Goal: Information Seeking & Learning: Learn about a topic

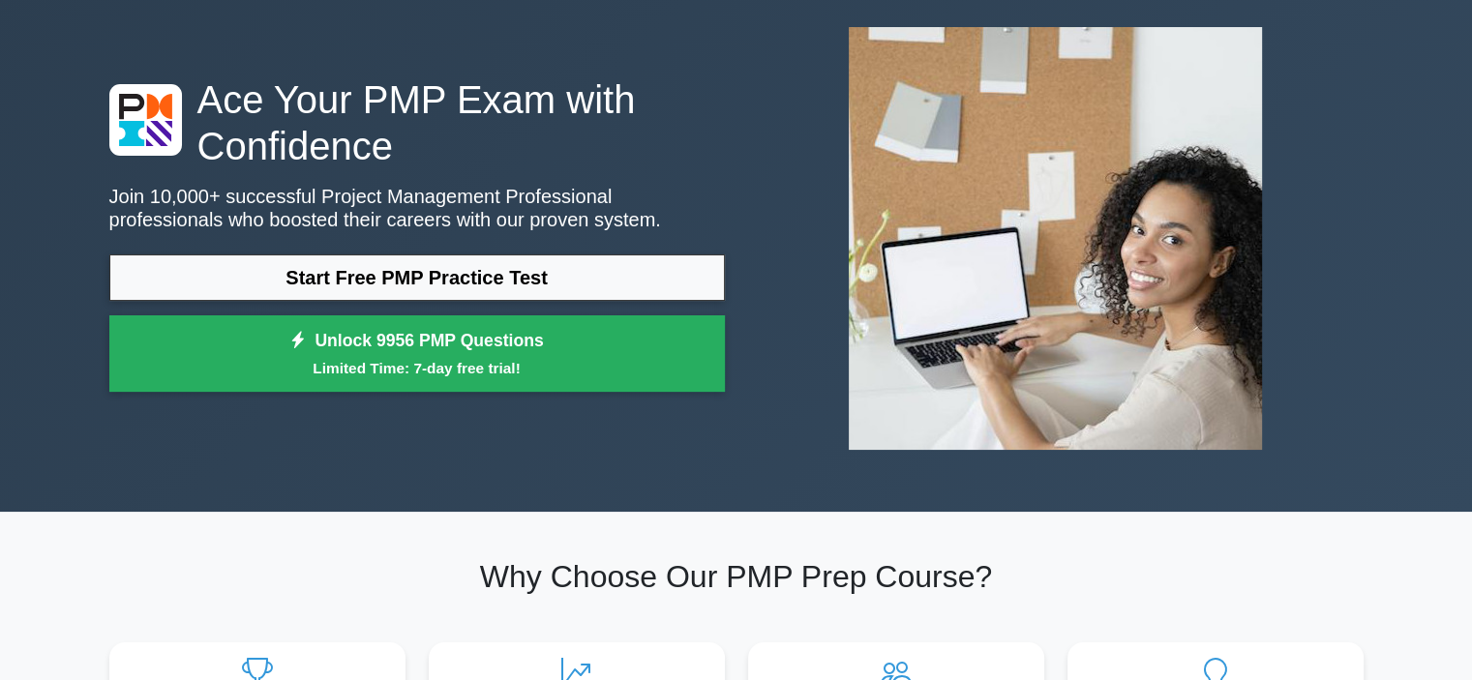
click at [444, 279] on link "Start Free PMP Practice Test" at bounding box center [416, 277] width 615 height 46
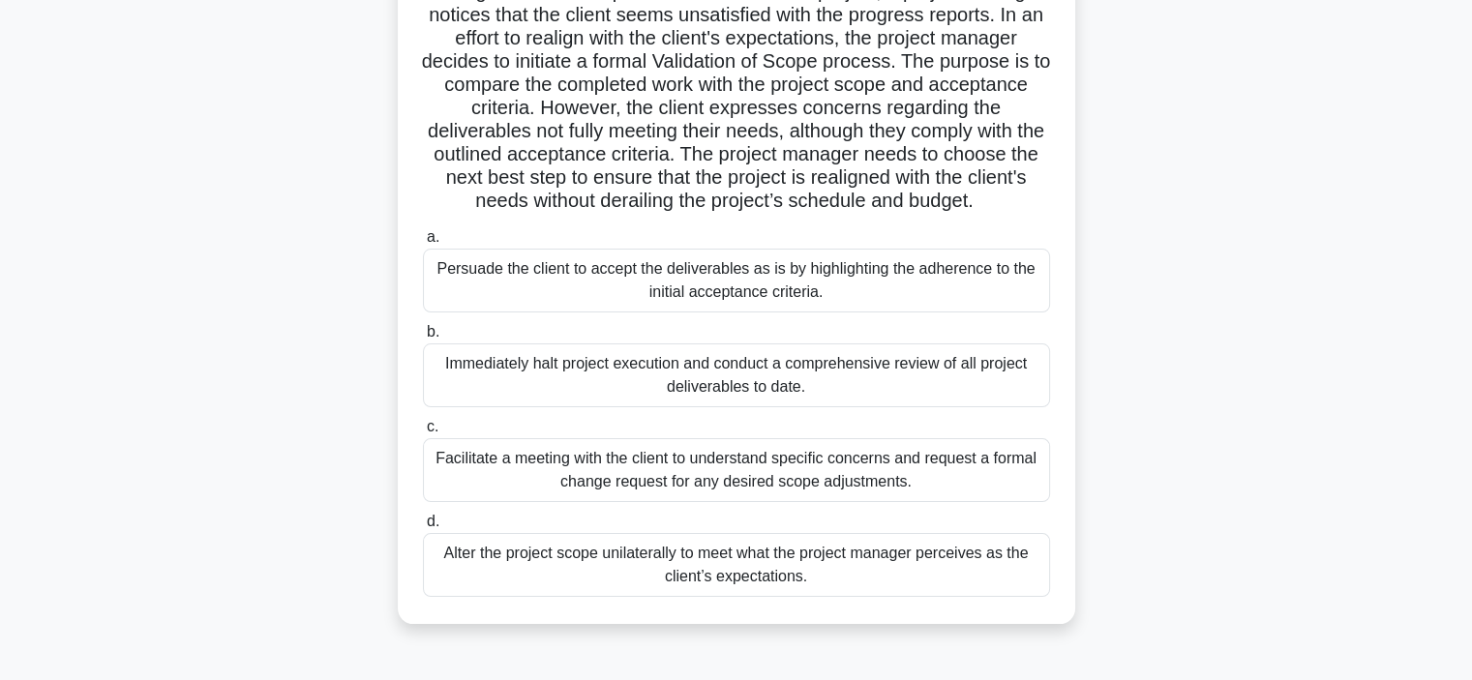
scroll to position [194, 0]
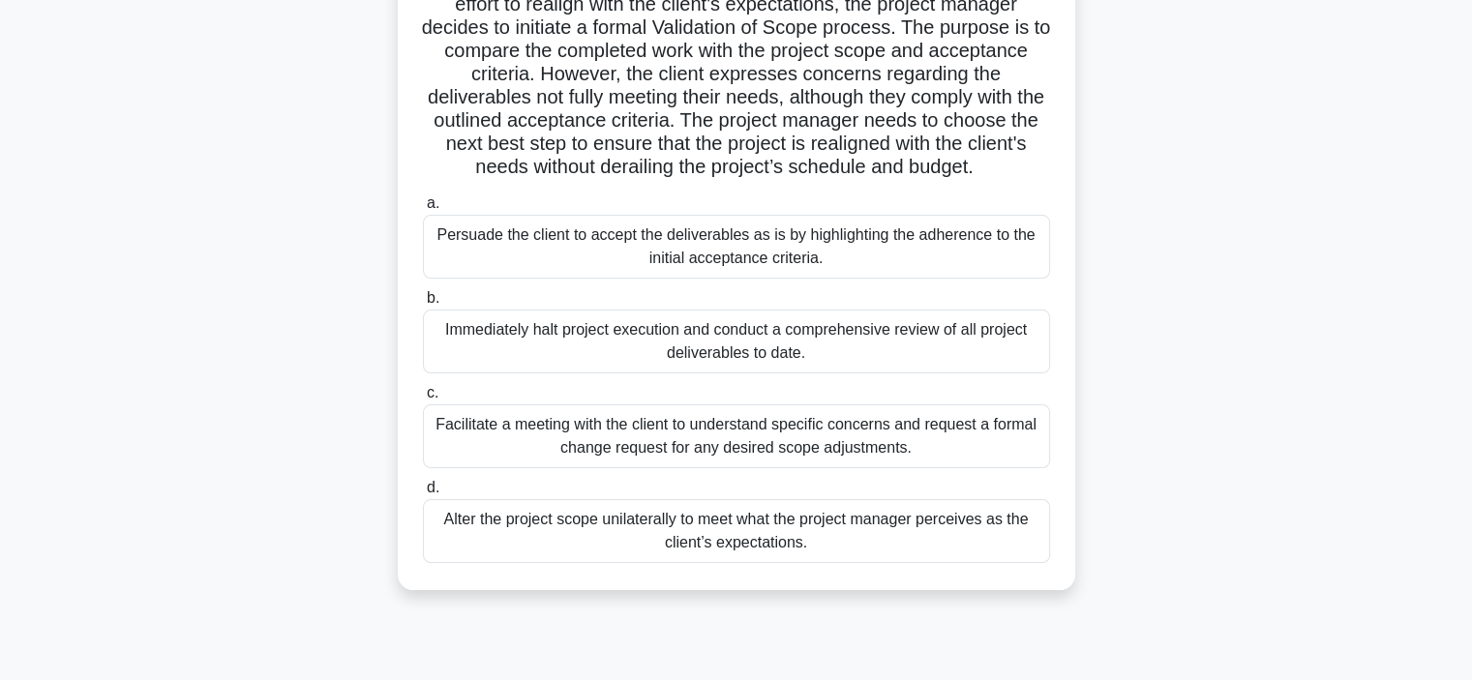
click at [987, 268] on div "Persuade the client to accept the deliverables as is by highlighting the adhere…" at bounding box center [736, 247] width 627 height 64
click at [423, 210] on input "a. Persuade the client to accept the deliverables as is by highlighting the adh…" at bounding box center [423, 203] width 0 height 13
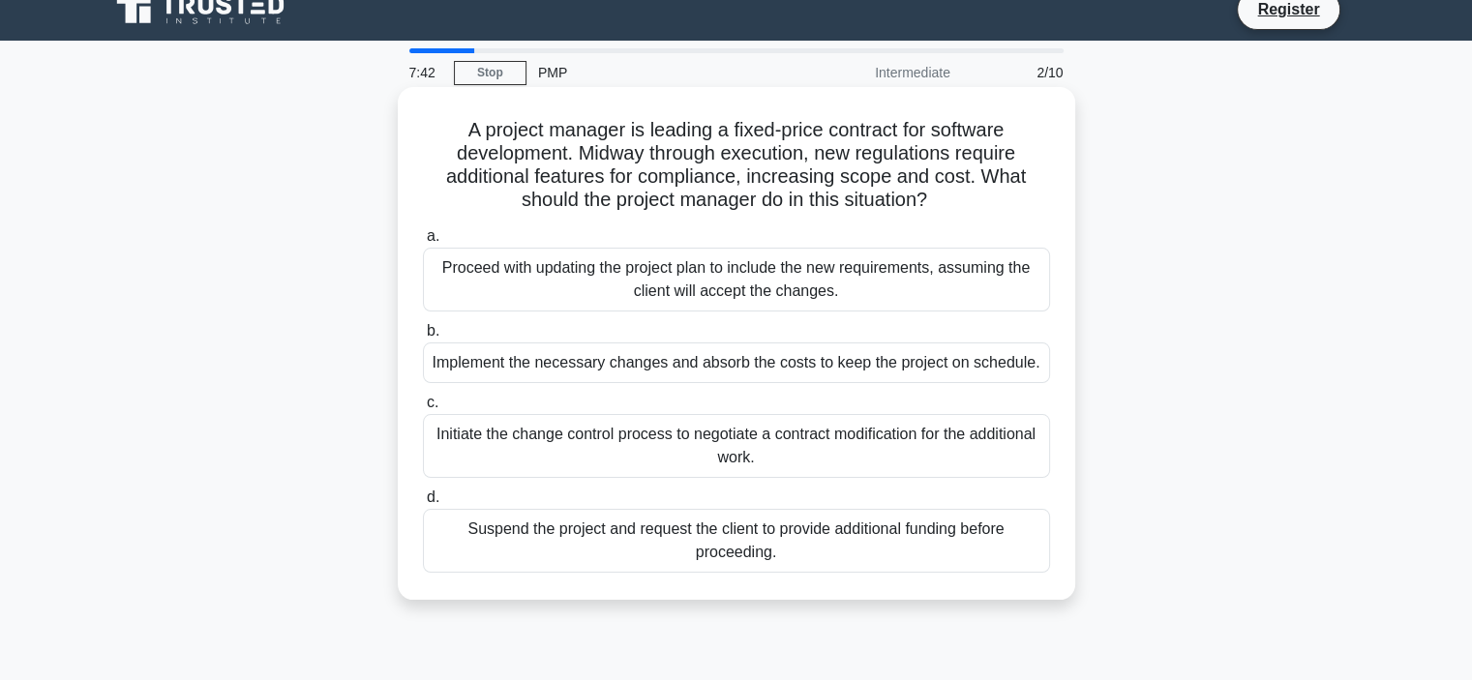
scroll to position [0, 0]
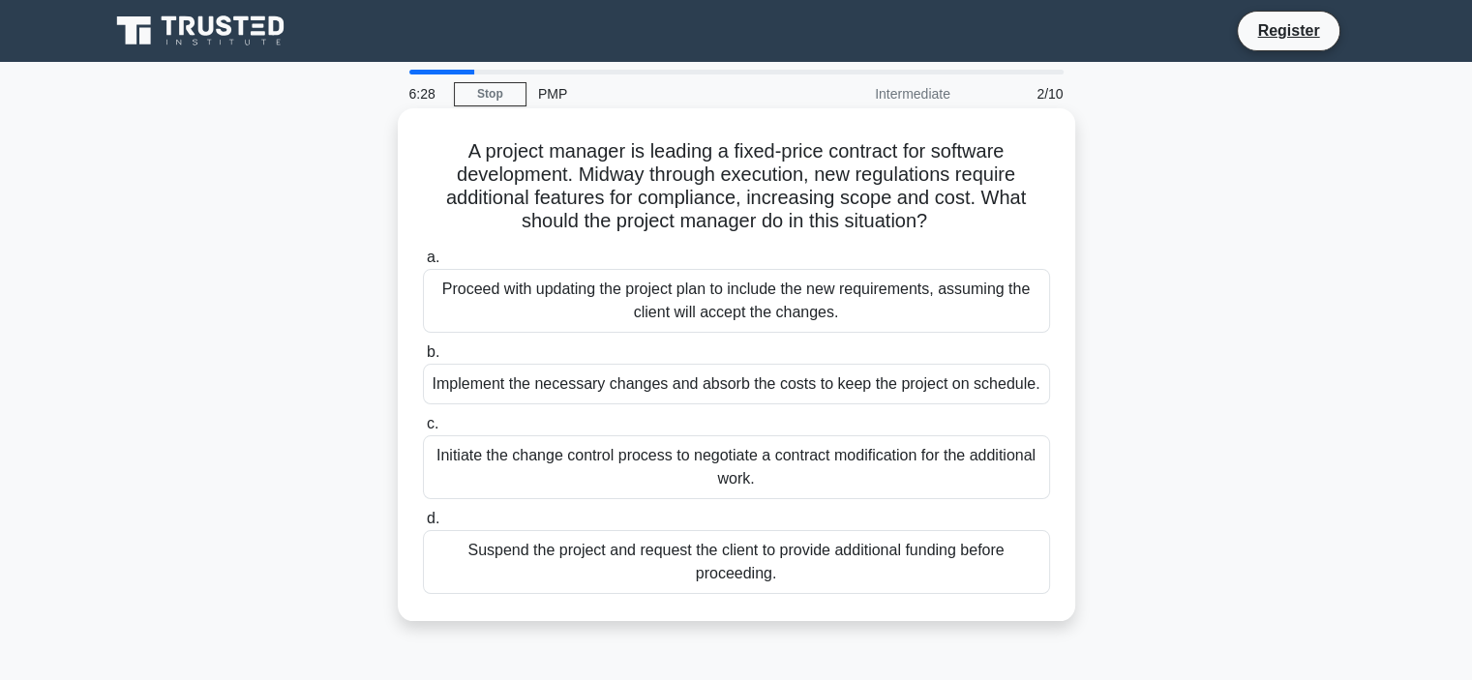
click at [561, 473] on div "Initiate the change control process to negotiate a contract modification for th…" at bounding box center [736, 467] width 627 height 64
click at [423, 431] on input "c. Initiate the change control process to negotiate a contract modification for…" at bounding box center [423, 424] width 0 height 13
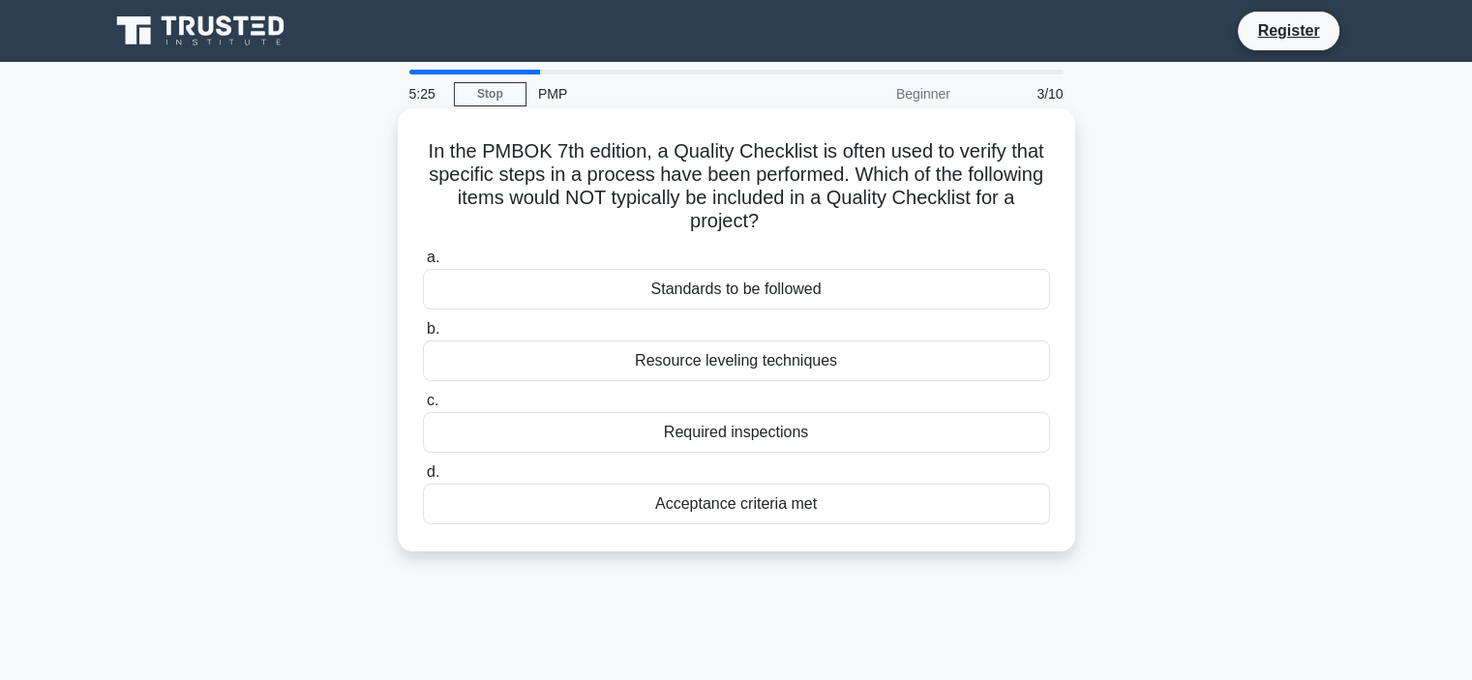
click at [686, 362] on div "Resource leveling techniques" at bounding box center [736, 361] width 627 height 41
click at [423, 336] on input "b. Resource leveling techniques" at bounding box center [423, 329] width 0 height 13
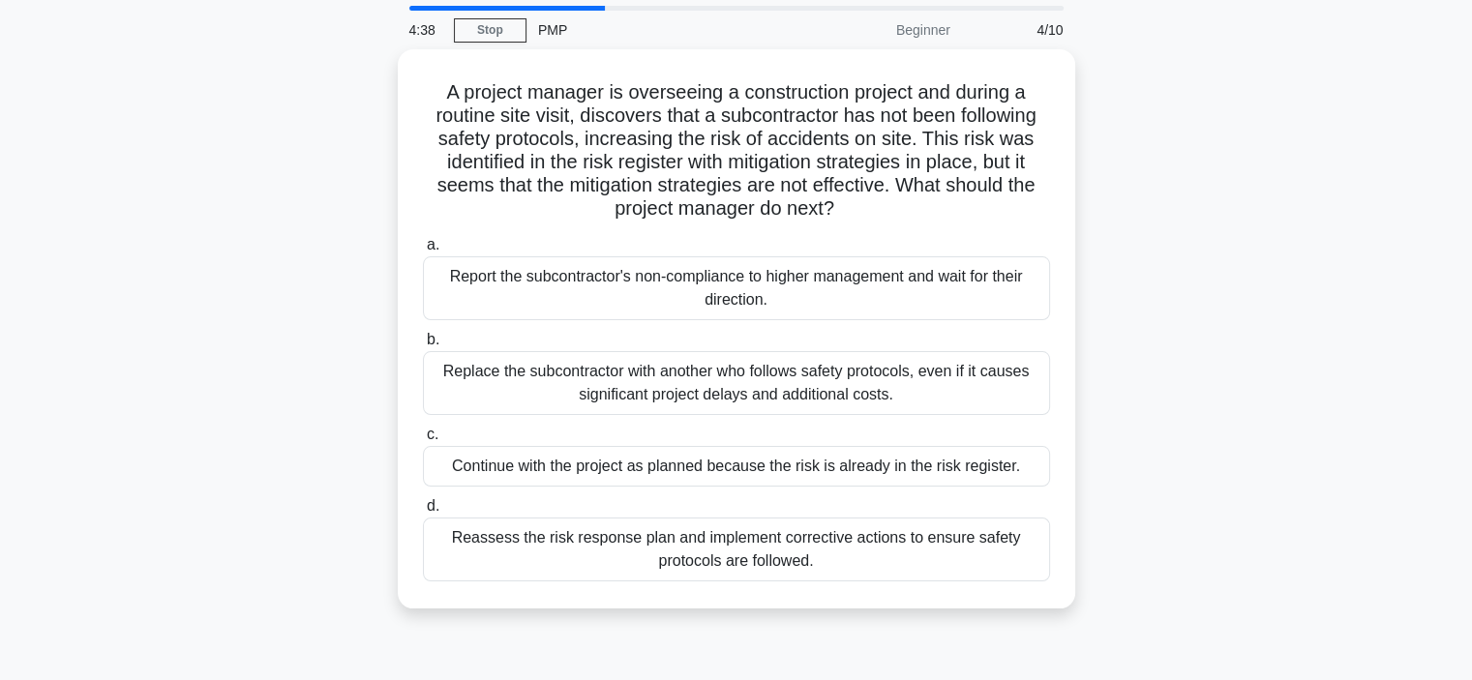
scroll to position [97, 0]
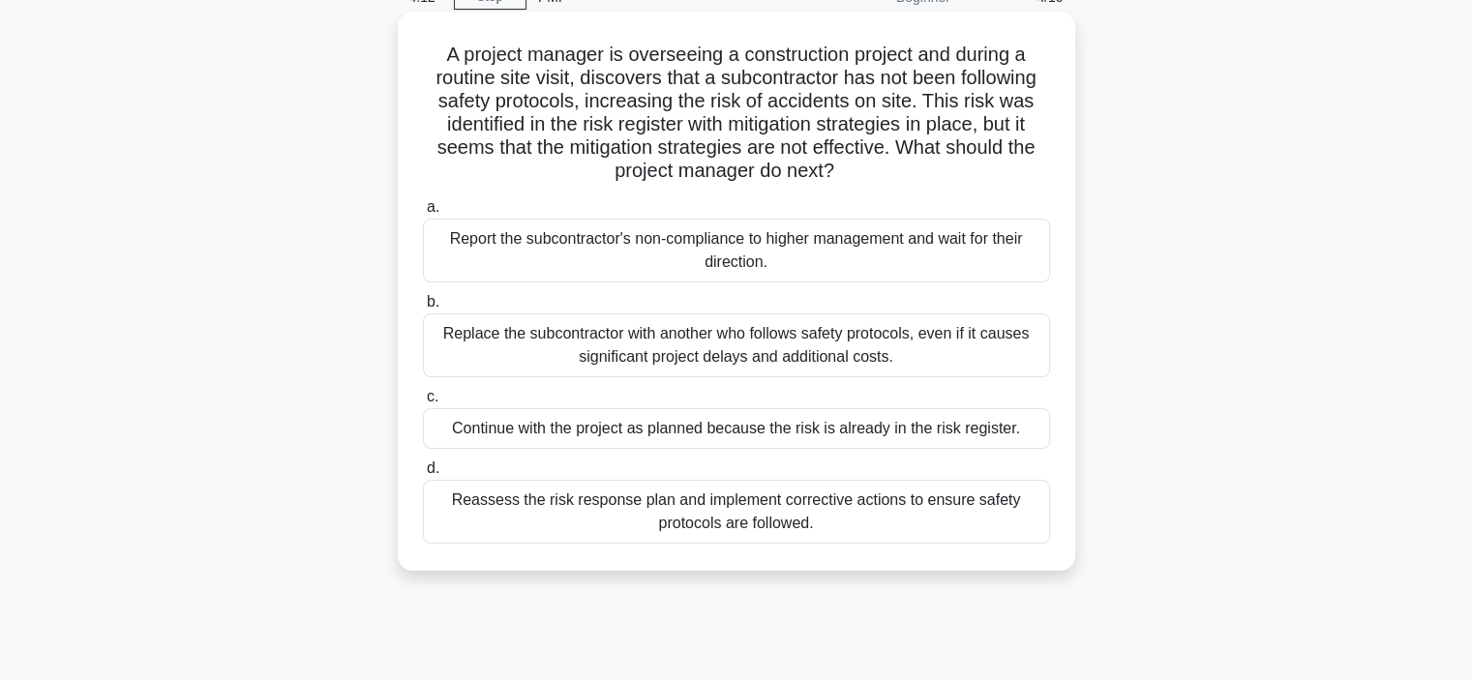
click at [768, 524] on div "Reassess the risk response plan and implement corrective actions to ensure safe…" at bounding box center [736, 512] width 627 height 64
click at [423, 475] on input "d. Reassess the risk response plan and implement corrective actions to ensure s…" at bounding box center [423, 468] width 0 height 13
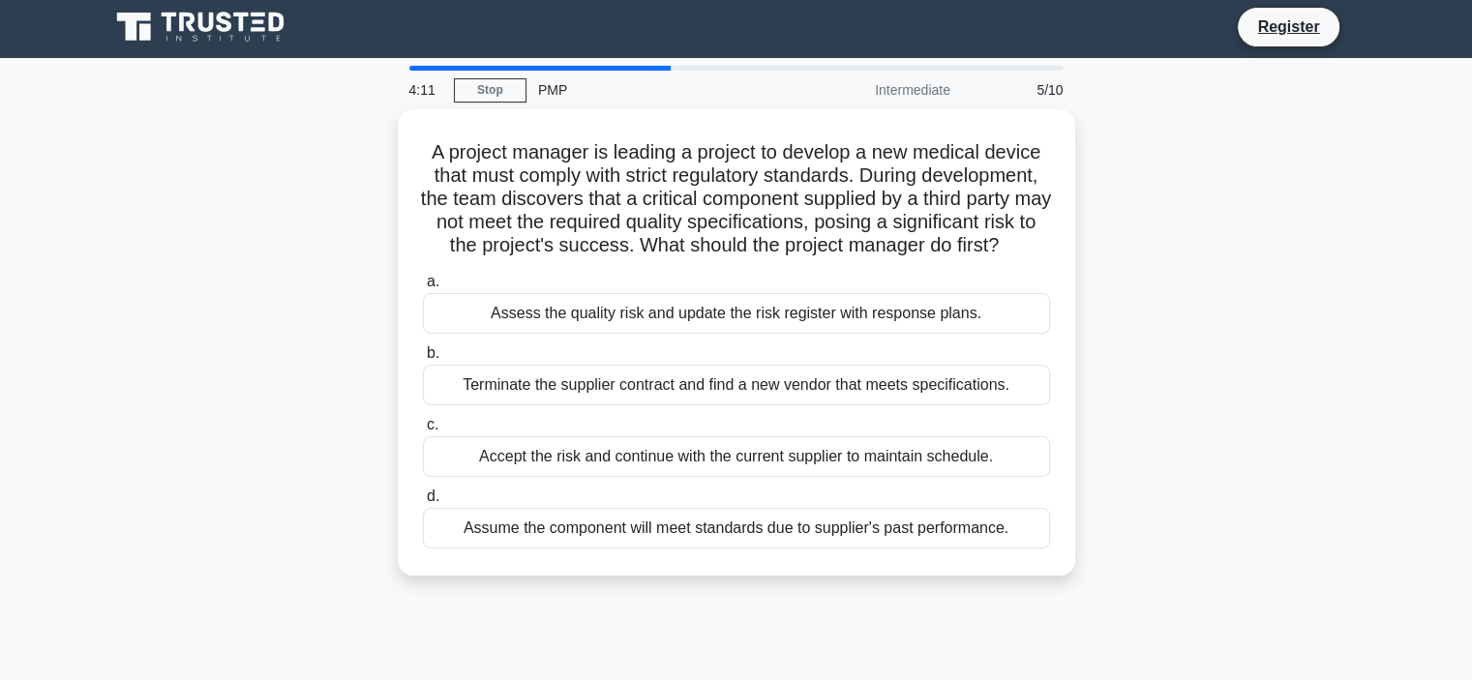
scroll to position [0, 0]
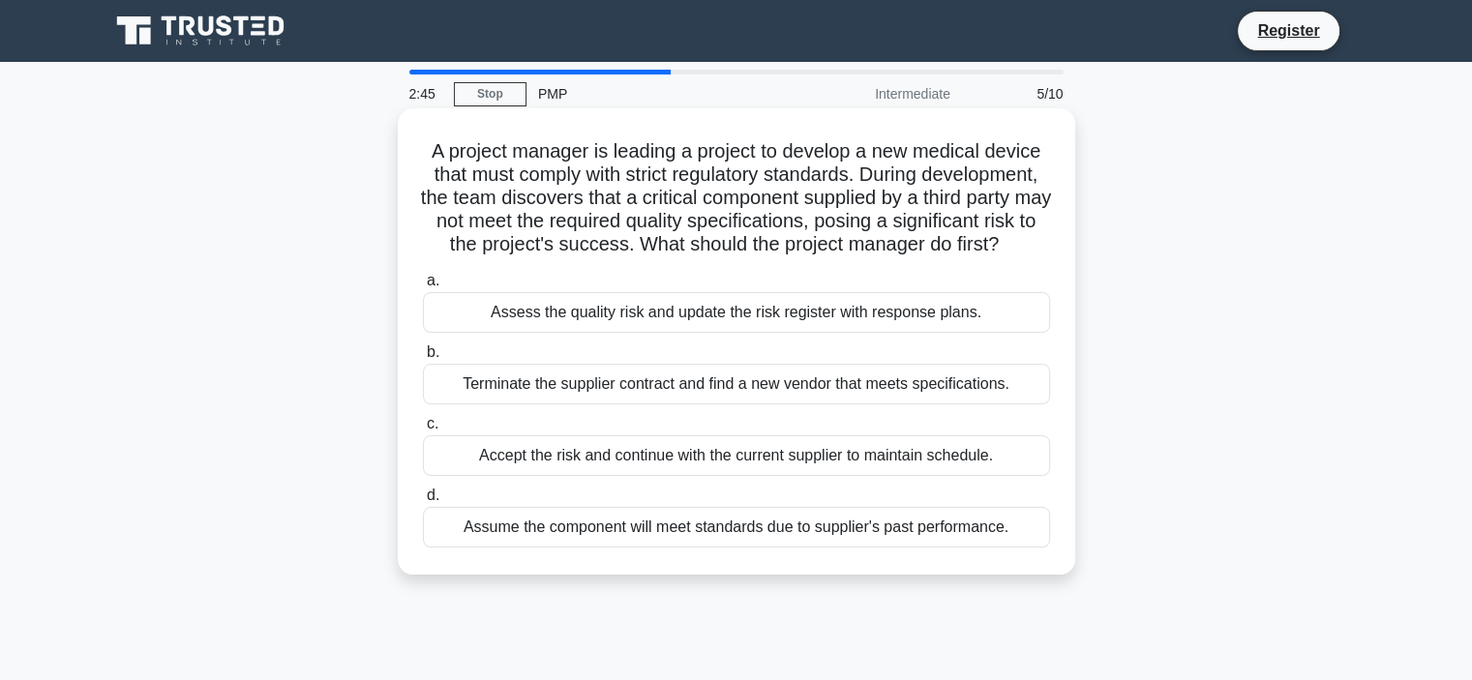
click at [541, 331] on div "Assess the quality risk and update the risk register with response plans." at bounding box center [736, 312] width 627 height 41
click at [423, 287] on input "a. Assess the quality risk and update the risk register with response plans." at bounding box center [423, 281] width 0 height 13
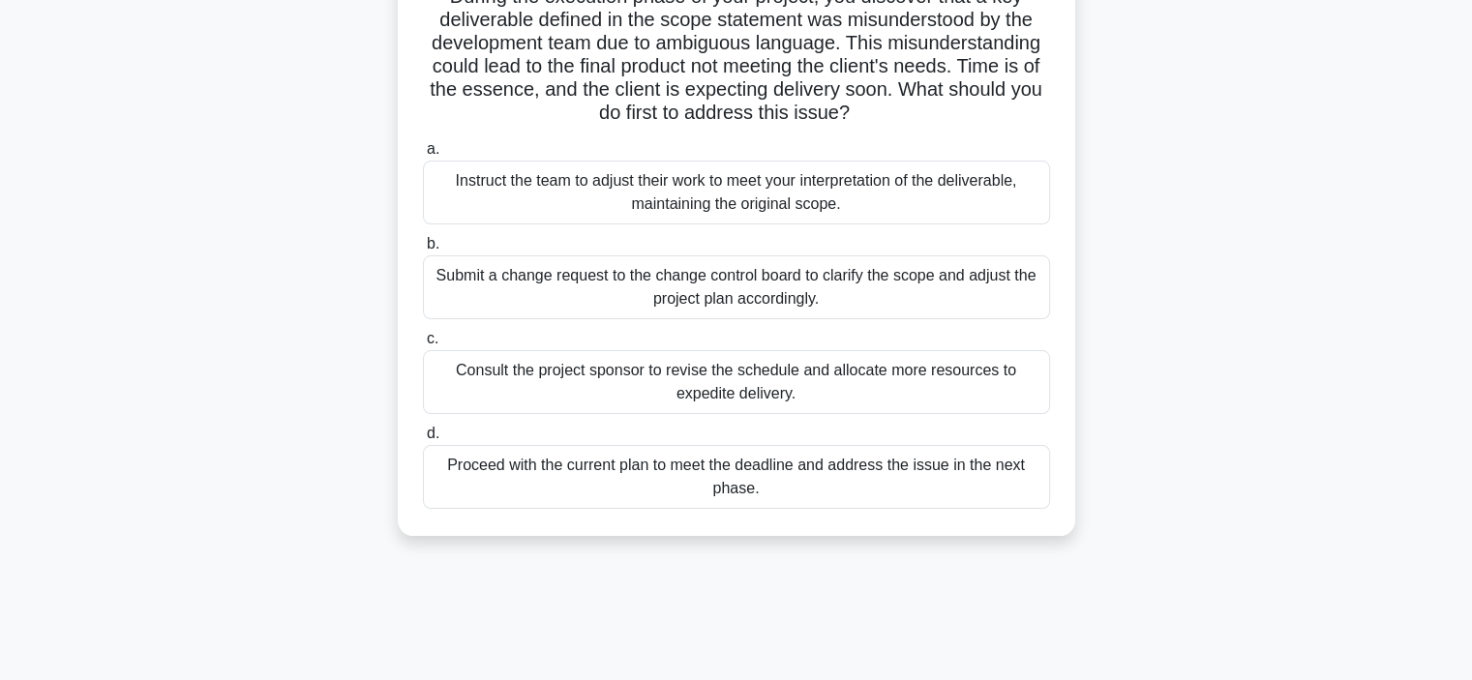
scroll to position [194, 0]
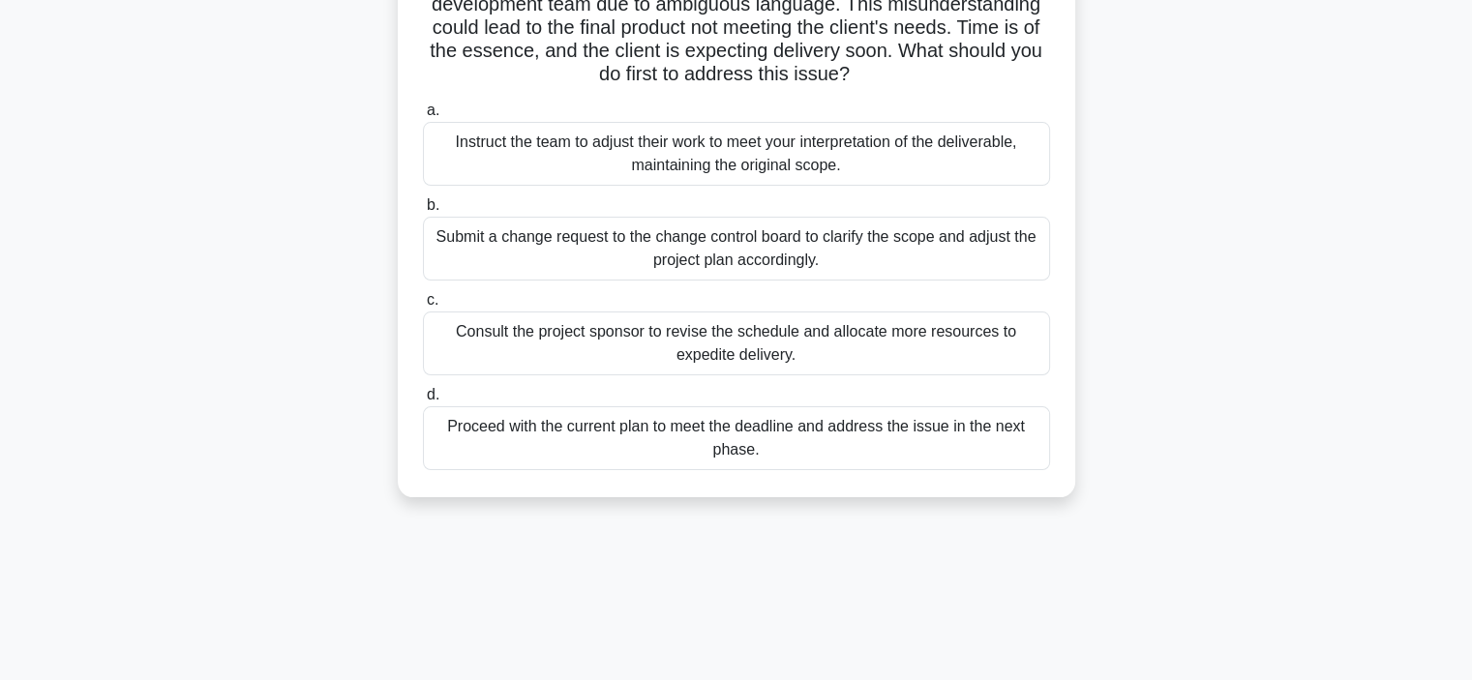
click at [584, 338] on div "Consult the project sponsor to revise the schedule and allocate more resources …" at bounding box center [736, 344] width 627 height 64
click at [423, 307] on input "c. Consult the project sponsor to revise the schedule and allocate more resourc…" at bounding box center [423, 300] width 0 height 13
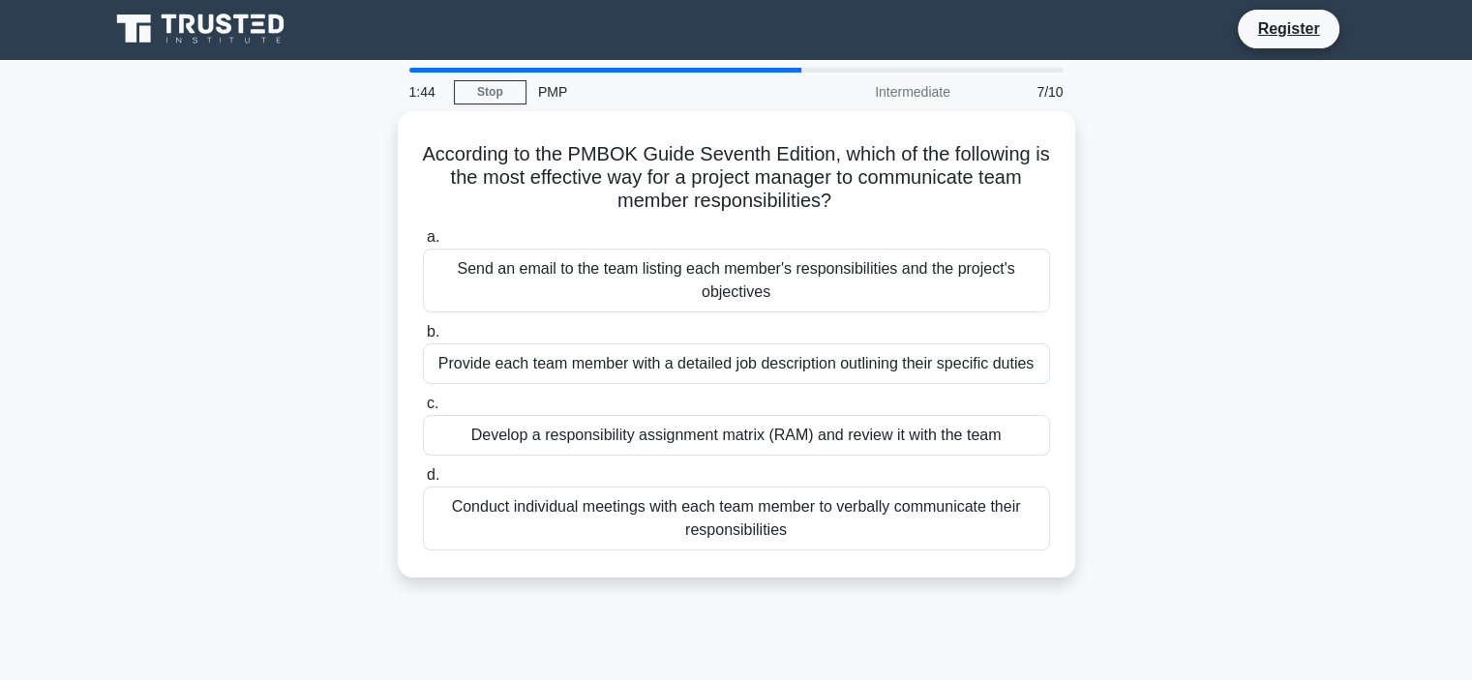
scroll to position [0, 0]
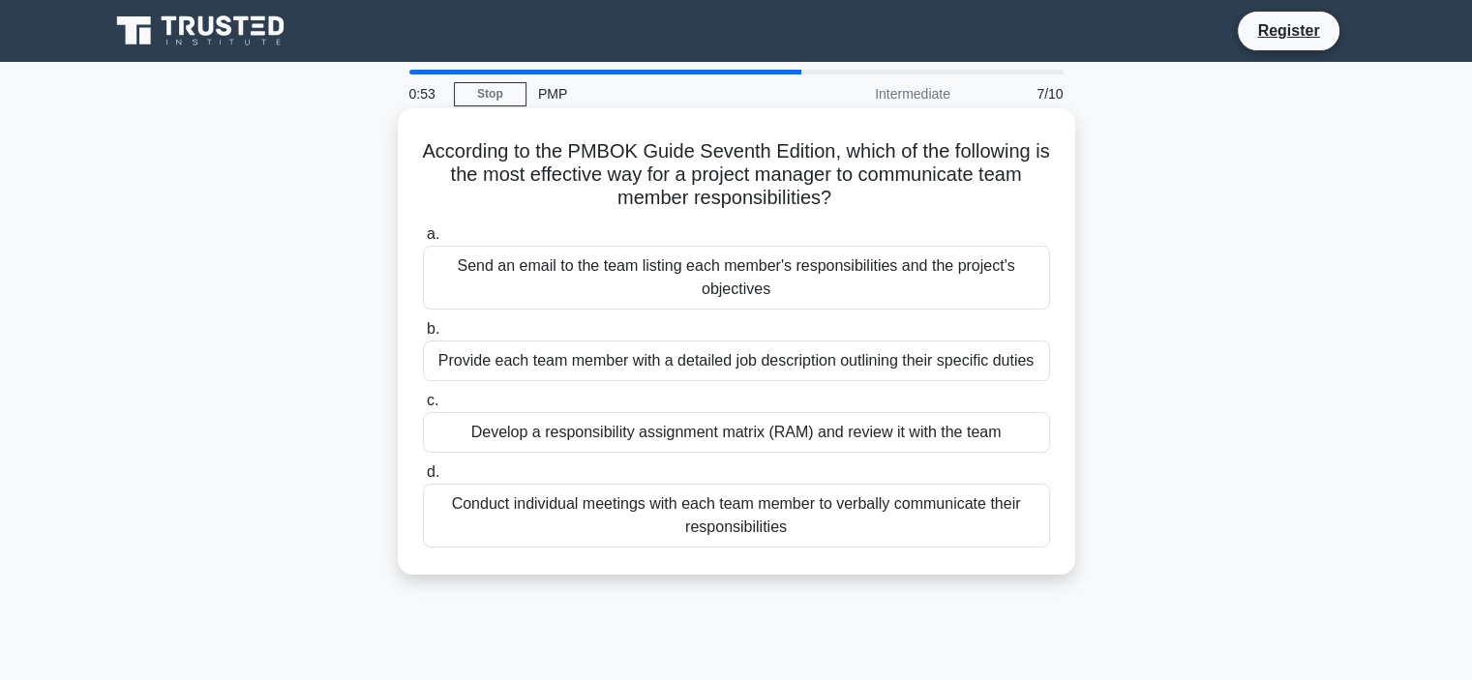
click at [813, 283] on div "Send an email to the team listing each member's responsibilities and the projec…" at bounding box center [736, 278] width 627 height 64
click at [423, 241] on input "a. Send an email to the team listing each member's responsibilities and the pro…" at bounding box center [423, 234] width 0 height 13
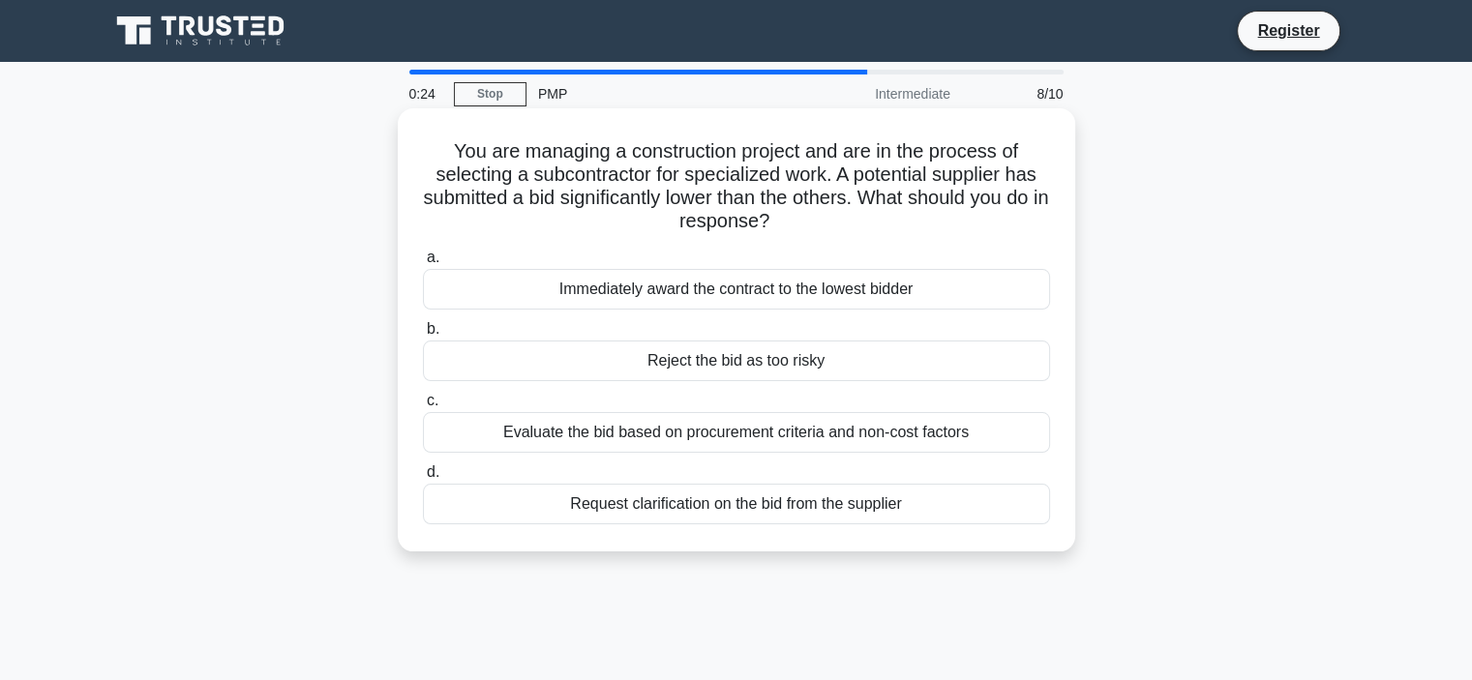
click at [813, 513] on div "Request clarification on the bid from the supplier" at bounding box center [736, 504] width 627 height 41
click at [423, 479] on input "d. Request clarification on the bid from the supplier" at bounding box center [423, 472] width 0 height 13
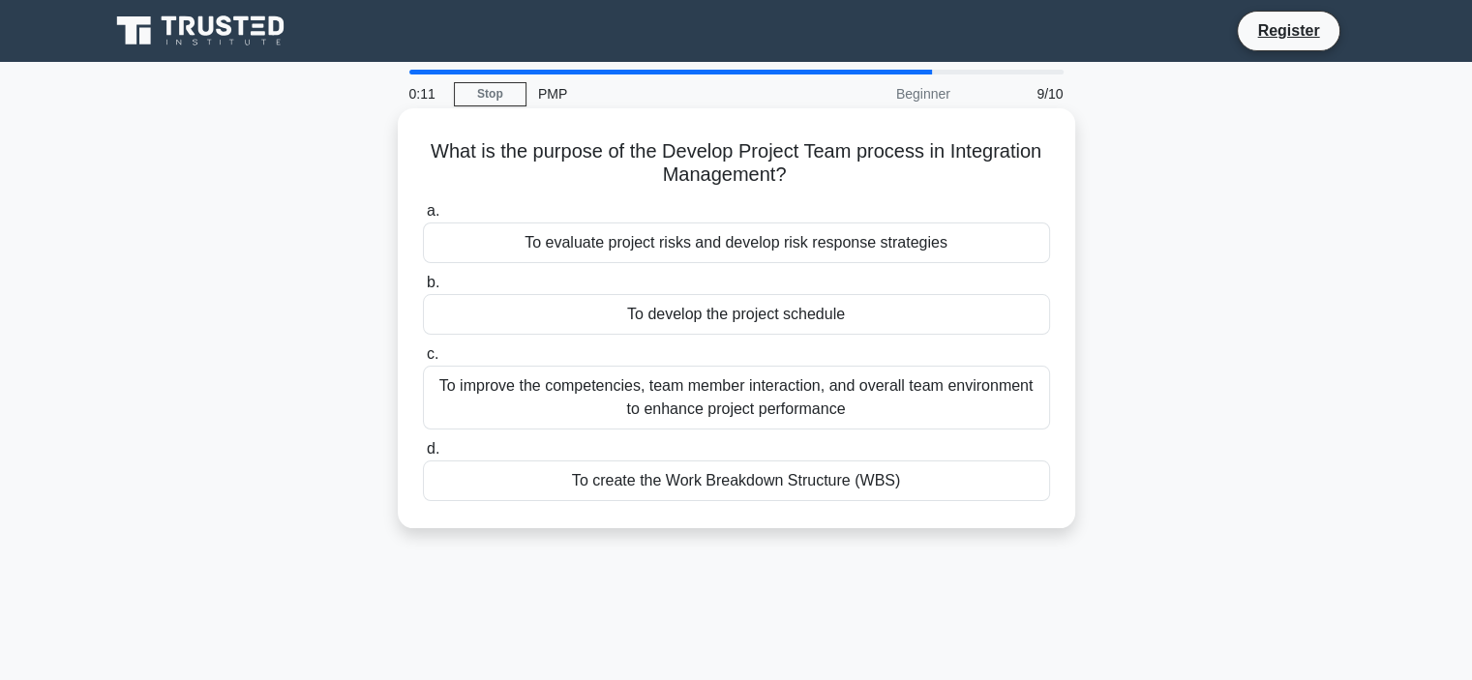
click at [649, 417] on div "To improve the competencies, team member interaction, and overall team environm…" at bounding box center [736, 398] width 627 height 64
click at [423, 361] on input "c. To improve the competencies, team member interaction, and overall team envir…" at bounding box center [423, 354] width 0 height 13
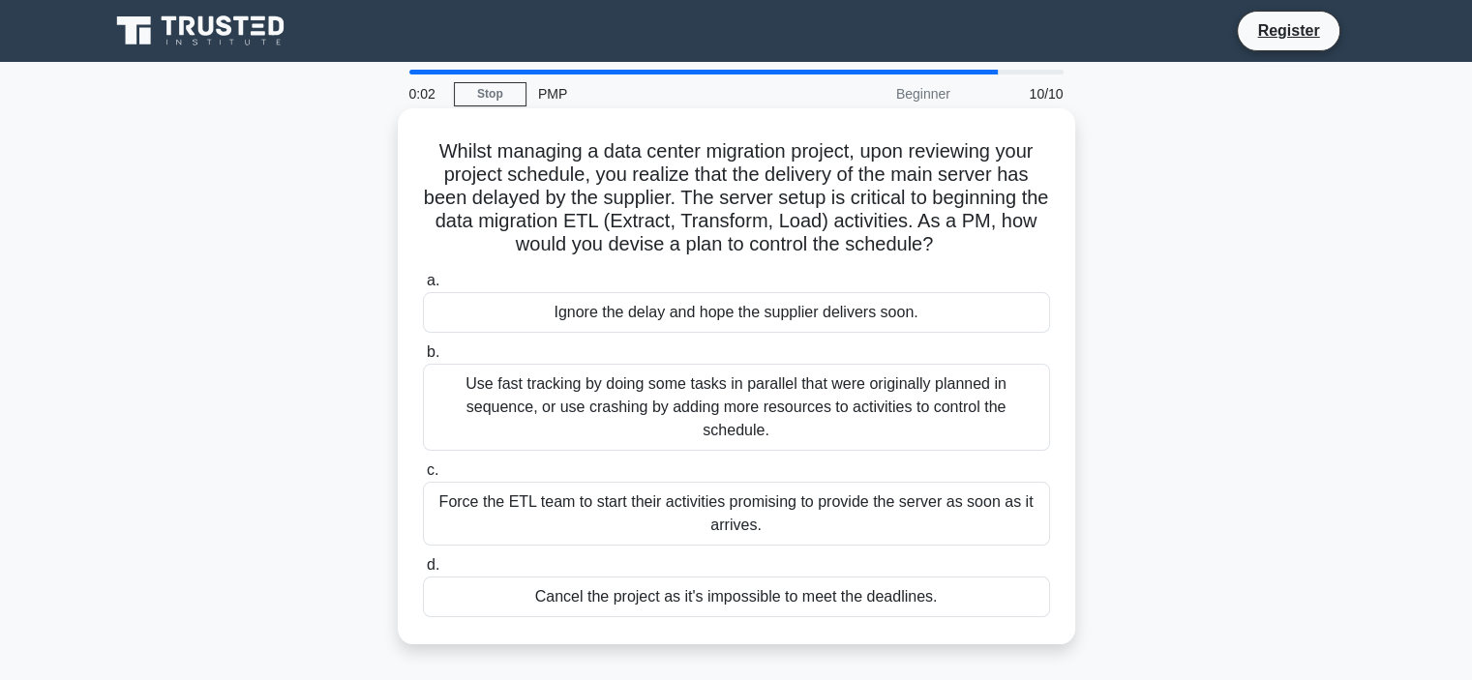
click at [677, 321] on div "Ignore the delay and hope the supplier delivers soon." at bounding box center [736, 312] width 627 height 41
click at [423, 287] on input "a. Ignore the delay and hope the supplier delivers soon." at bounding box center [423, 281] width 0 height 13
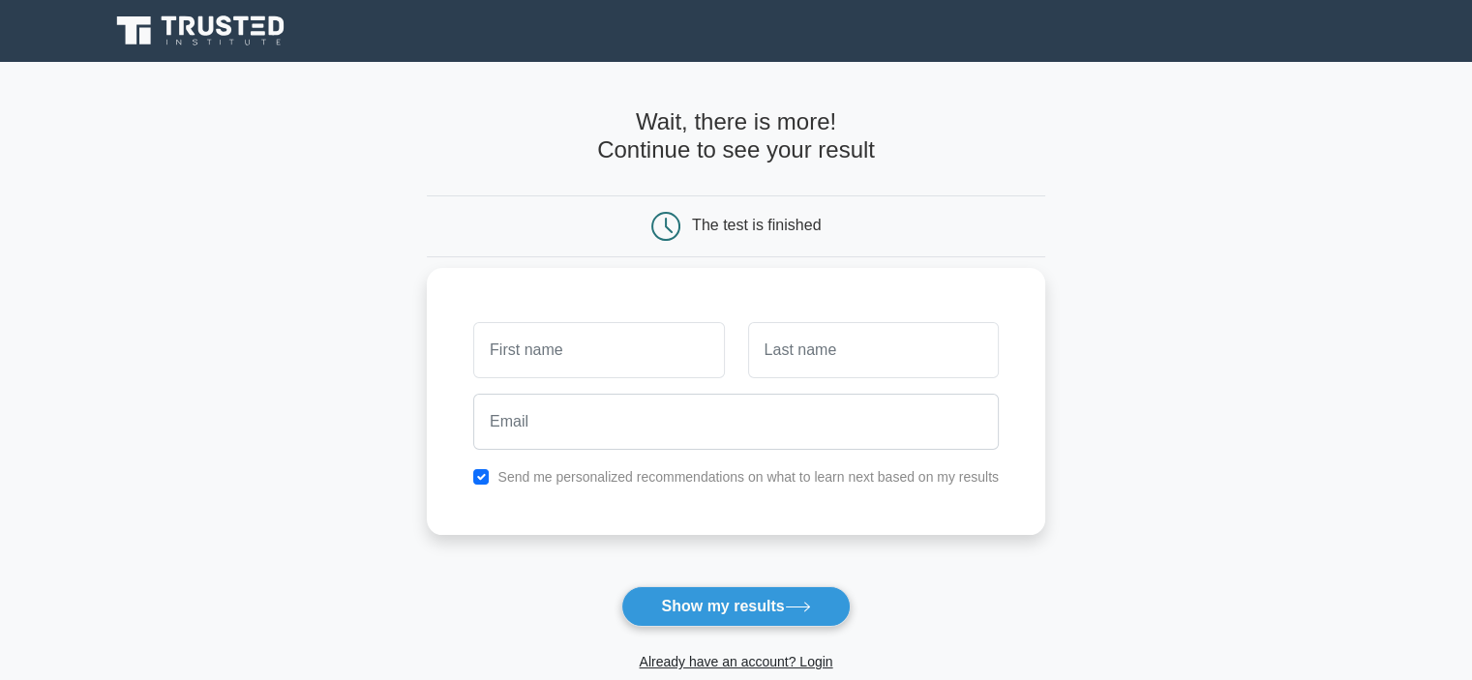
click at [536, 358] on input "text" at bounding box center [598, 350] width 251 height 56
type input "Hussam"
click at [850, 343] on input "text" at bounding box center [873, 350] width 251 height 56
type input "Elkafrawy"
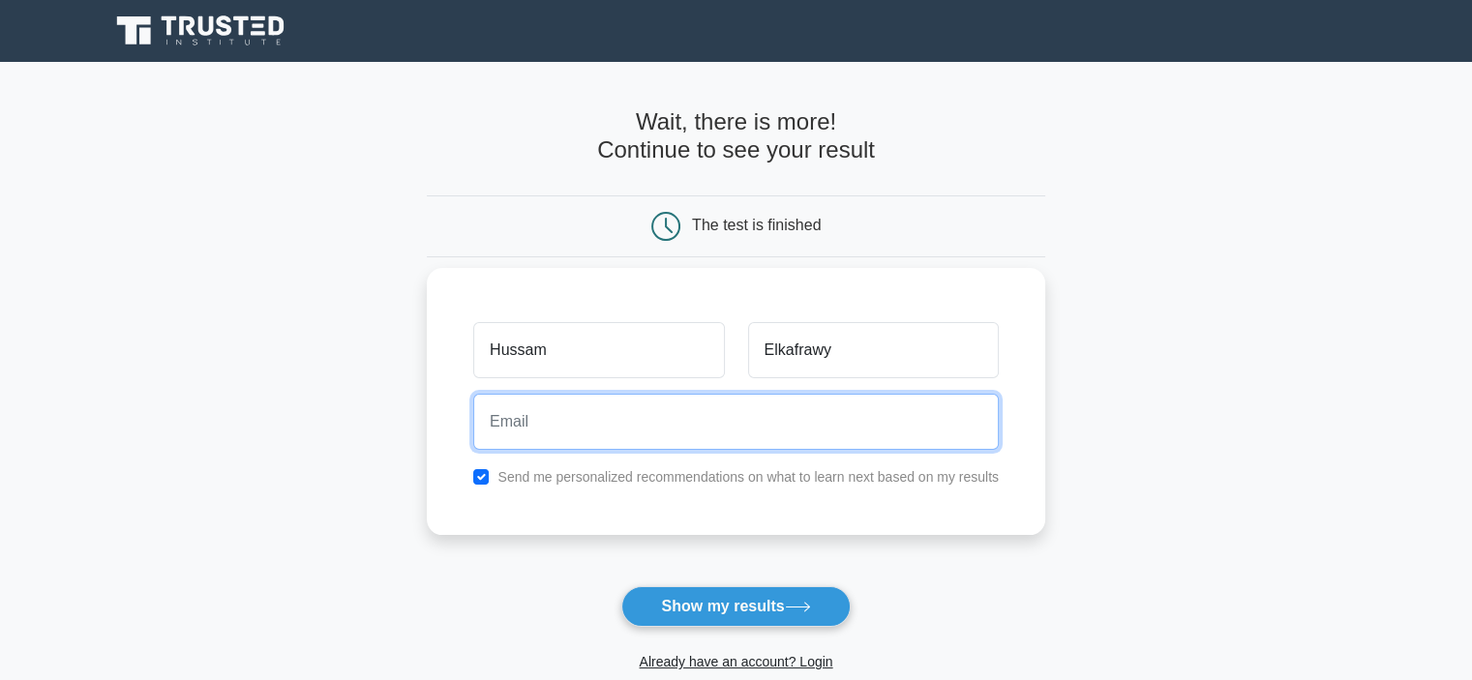
click at [743, 416] on input "email" at bounding box center [735, 422] width 525 height 56
type input "hussam.kafrawi@gmail.com"
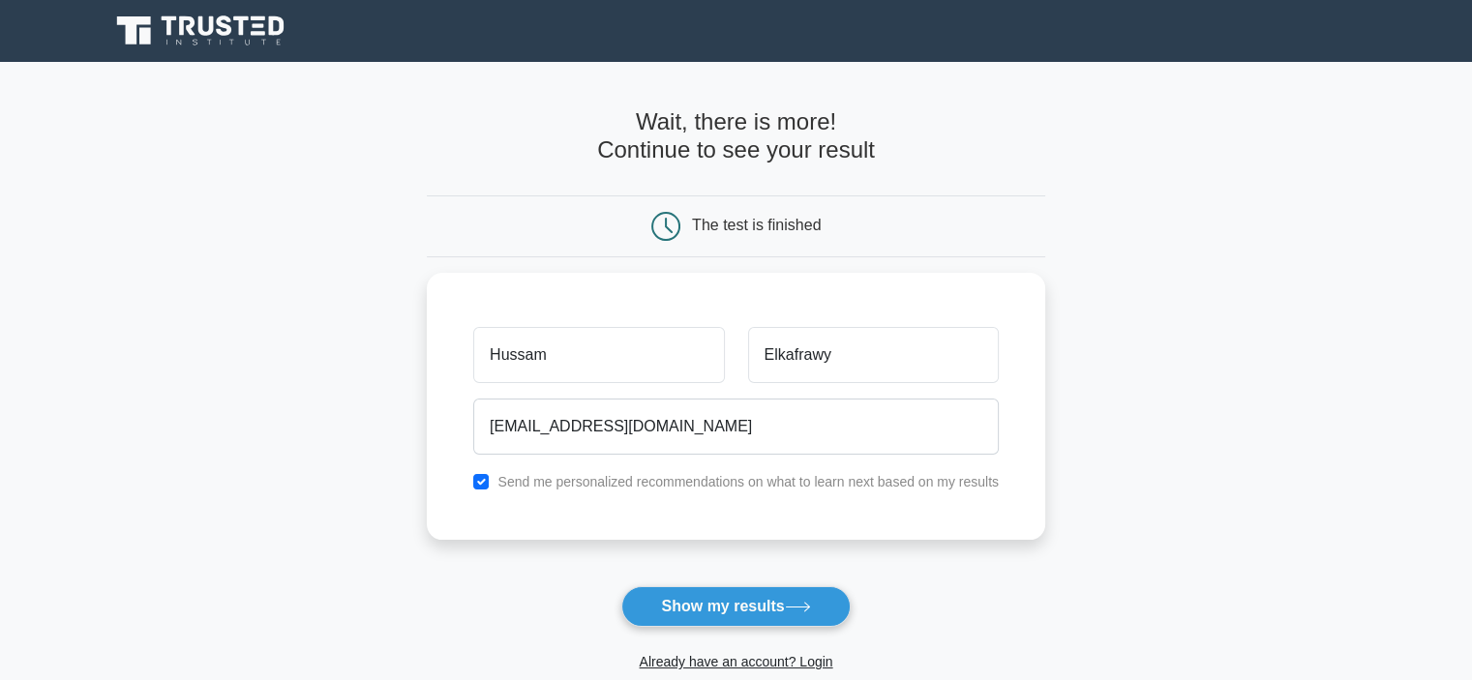
click at [301, 498] on main "Wait, there is more! Continue to see your result The test is finished Hussam" at bounding box center [736, 410] width 1472 height 697
click at [719, 601] on button "Show my results" at bounding box center [735, 606] width 228 height 41
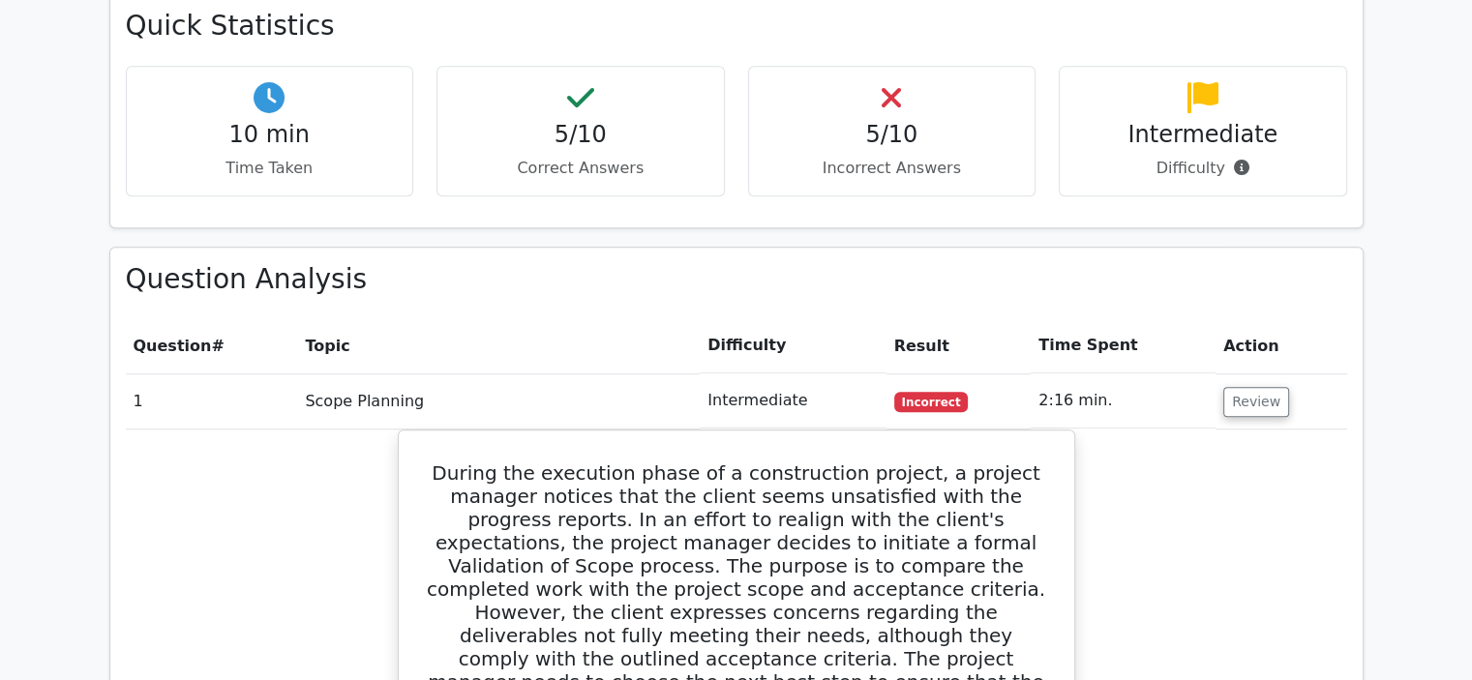
scroll to position [1451, 0]
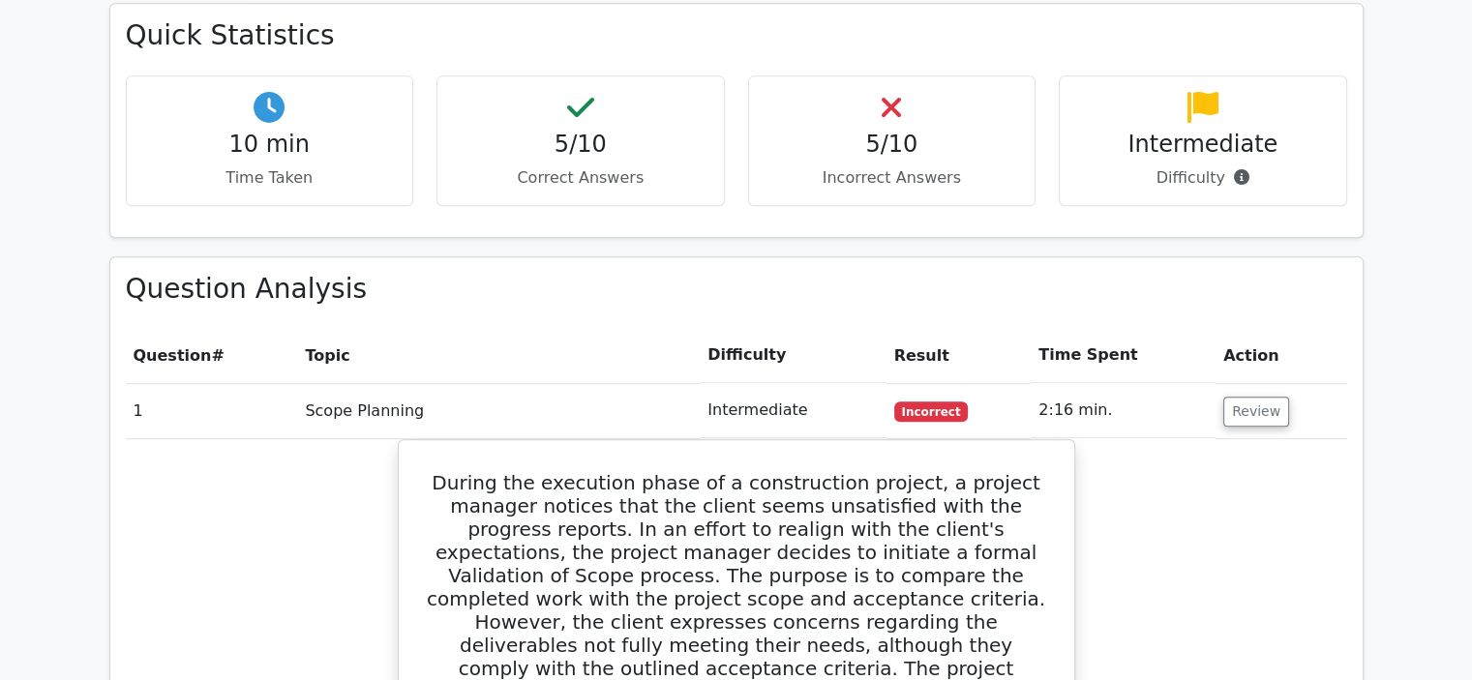
click at [308, 383] on td "Scope Planning" at bounding box center [498, 410] width 402 height 55
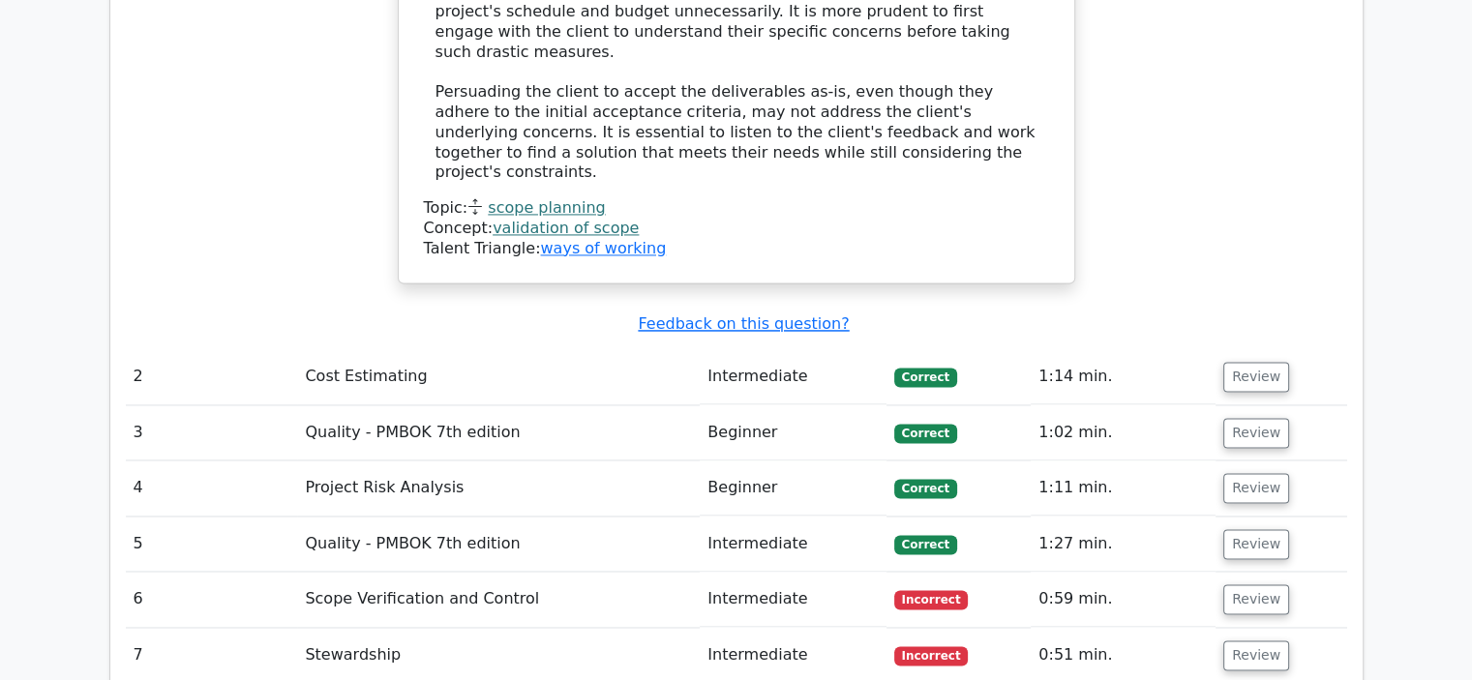
scroll to position [2903, 0]
click at [641, 571] on td "Scope Verification and Control" at bounding box center [498, 598] width 402 height 55
click at [744, 571] on td "Intermediate" at bounding box center [793, 598] width 186 height 55
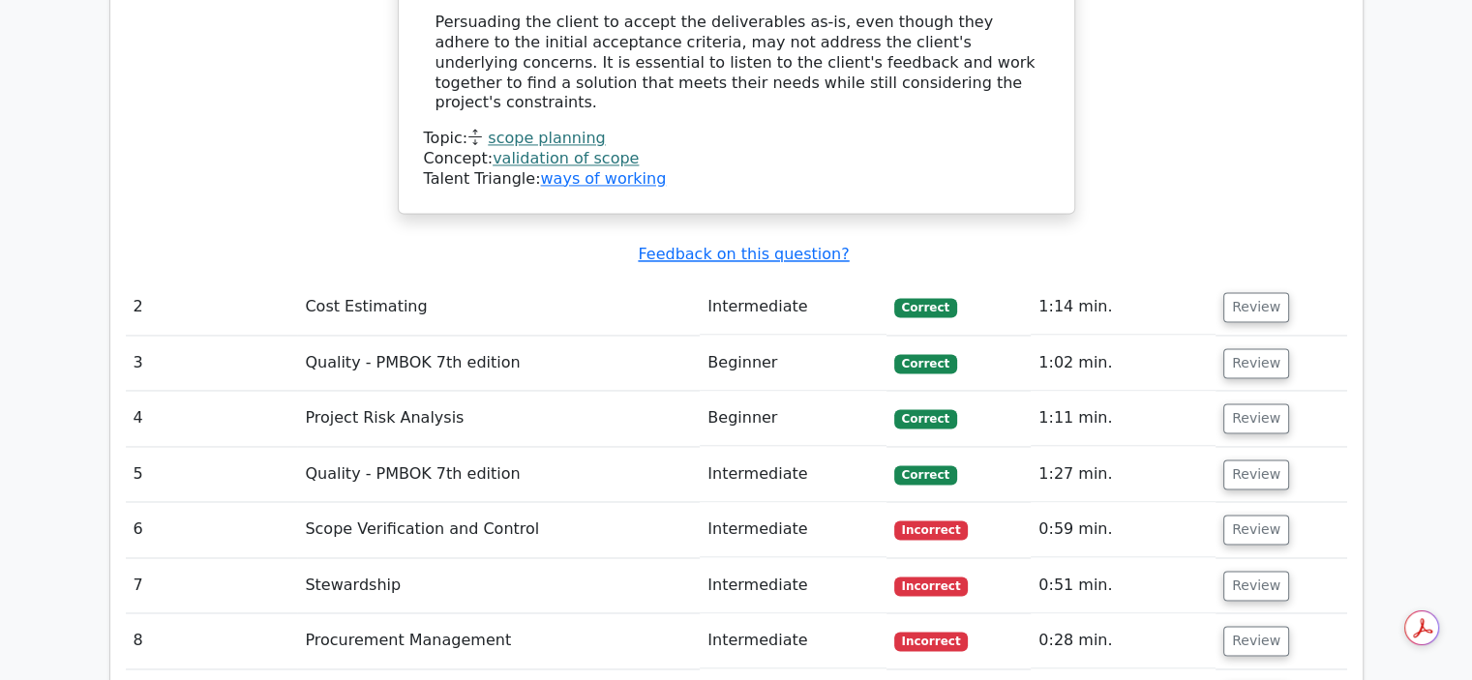
scroll to position [0, 12]
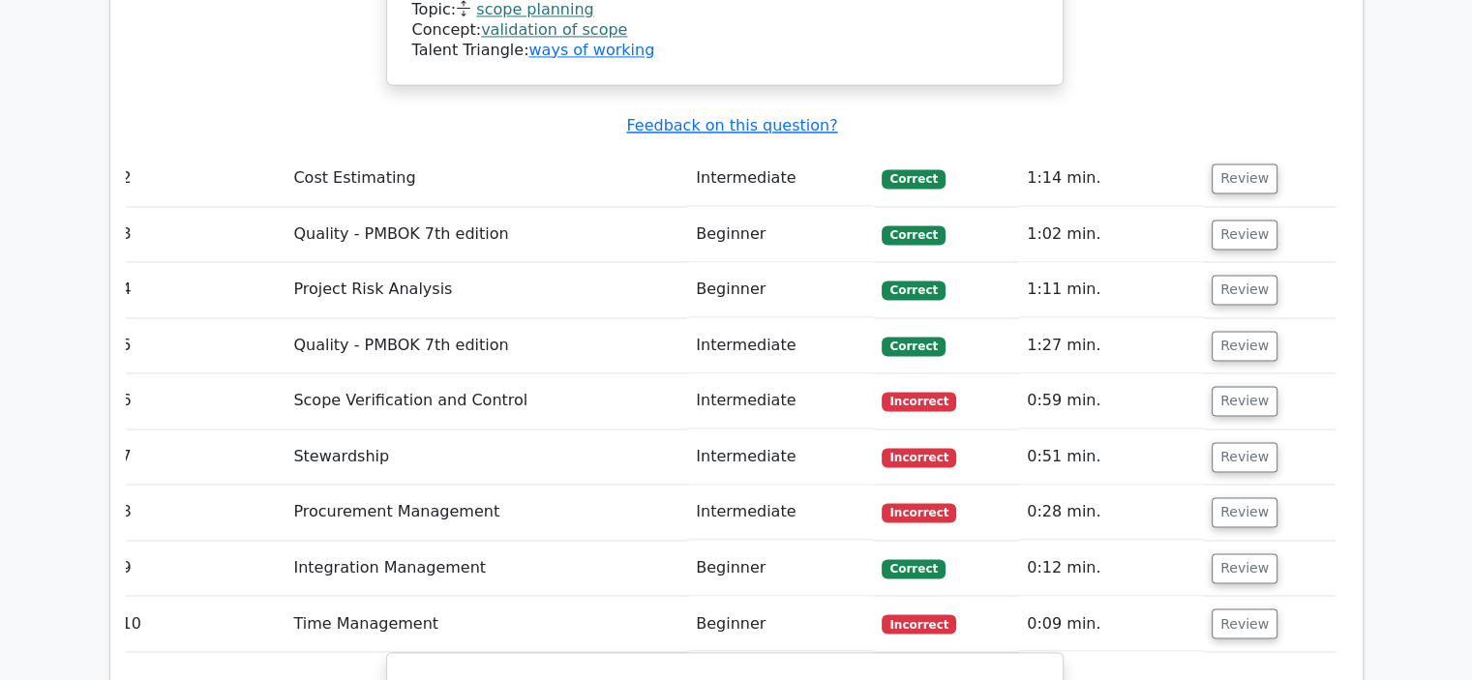
scroll to position [3068, 0]
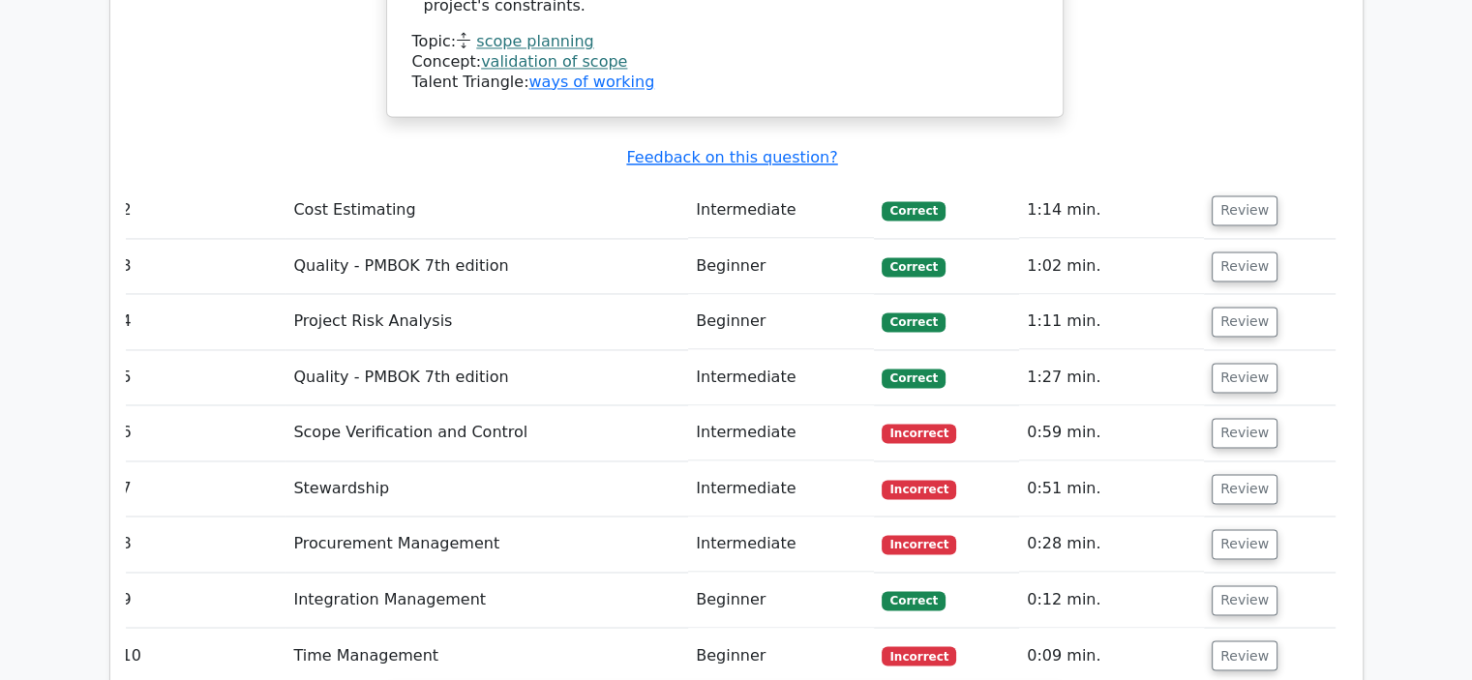
click at [433, 405] on td "Scope Verification and Control" at bounding box center [486, 432] width 402 height 55
click at [1241, 405] on td "Review" at bounding box center [1269, 432] width 131 height 55
click at [1239, 418] on button "Review" at bounding box center [1244, 433] width 66 height 30
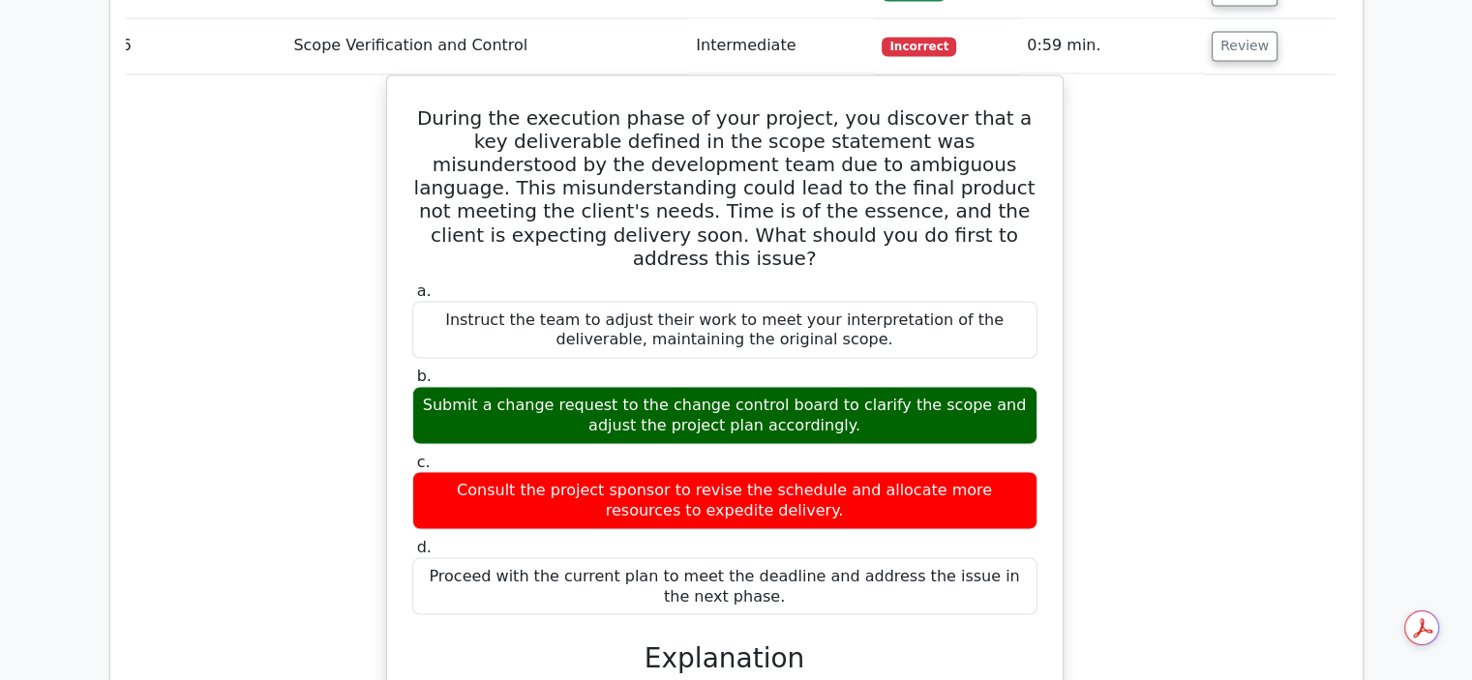
scroll to position [3842, 0]
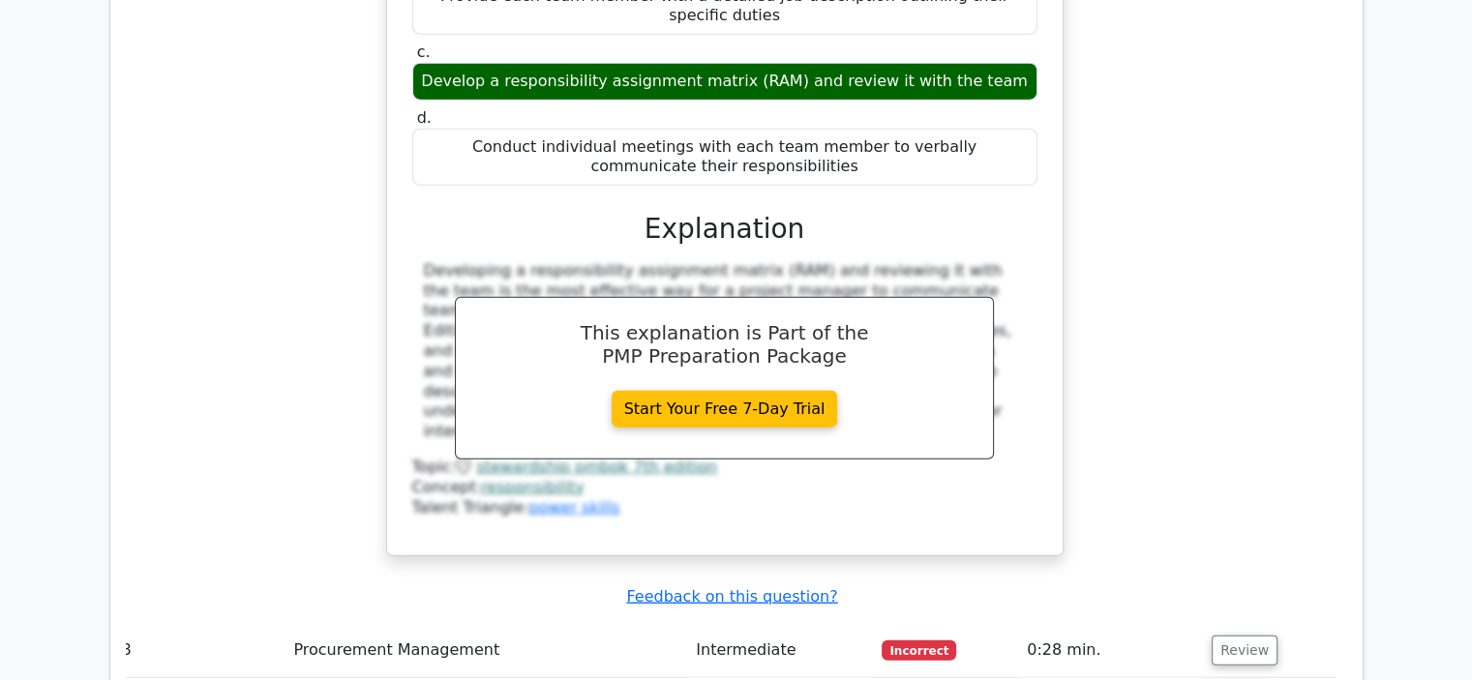
scroll to position [4810, 0]
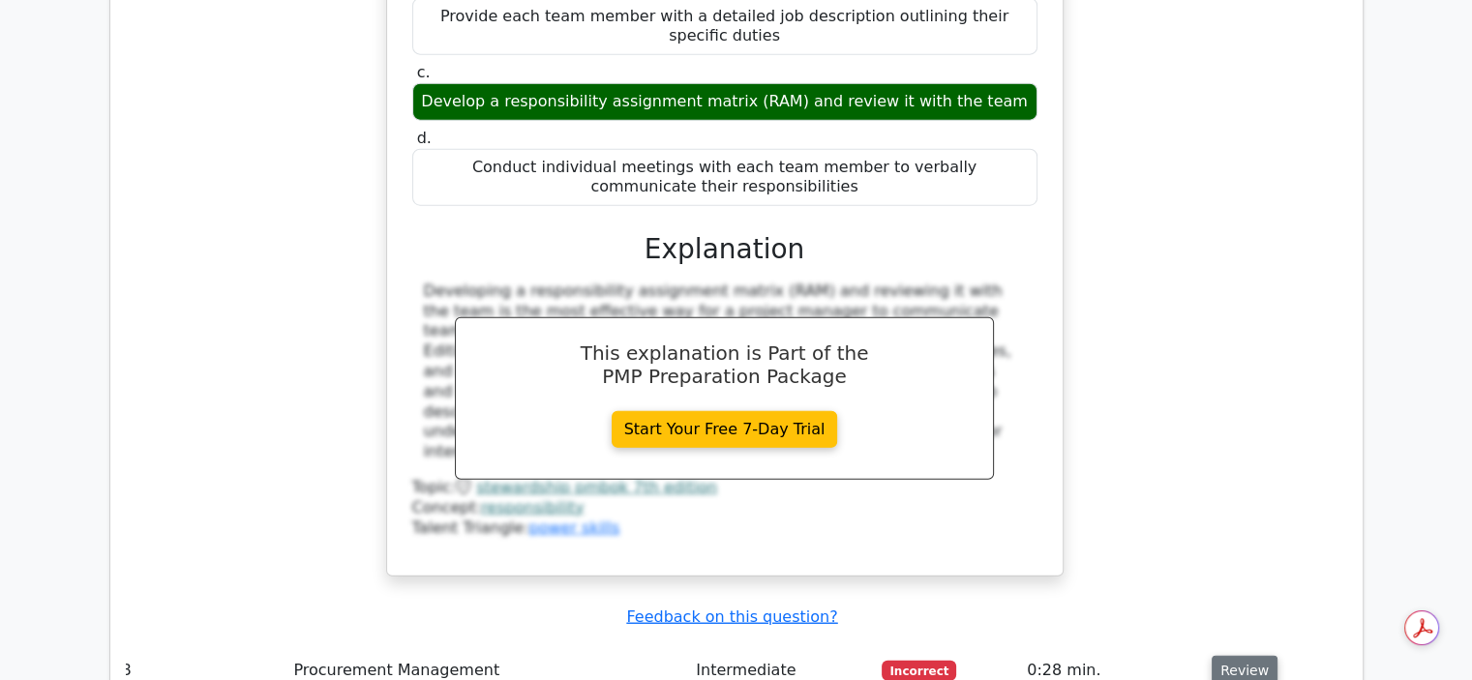
click at [1216, 656] on button "Review" at bounding box center [1244, 671] width 66 height 30
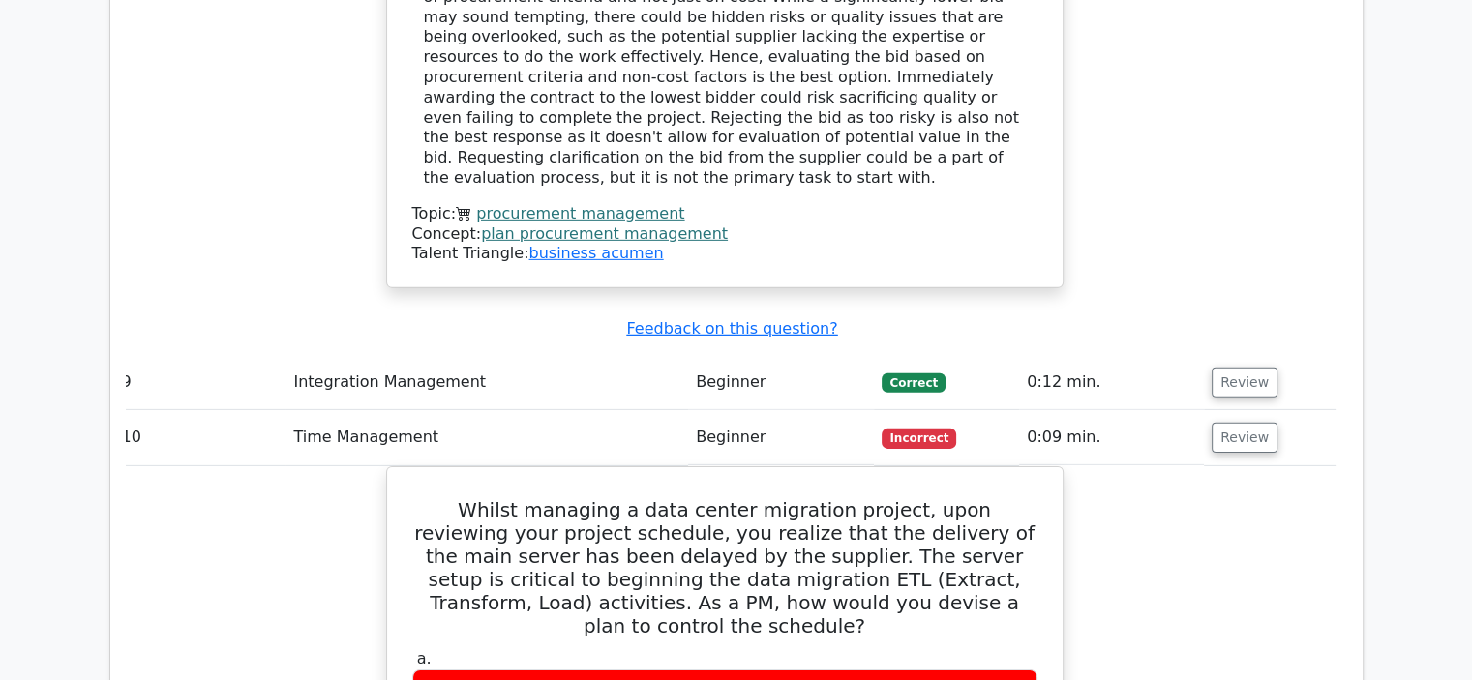
scroll to position [5777, 0]
